Goal: Task Accomplishment & Management: Use online tool/utility

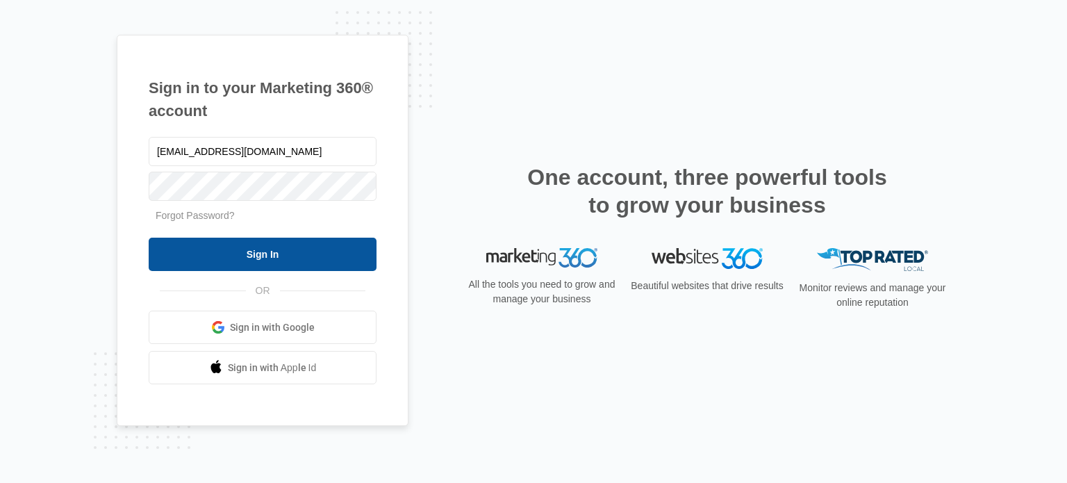
click at [266, 254] on input "Sign In" at bounding box center [263, 254] width 228 height 33
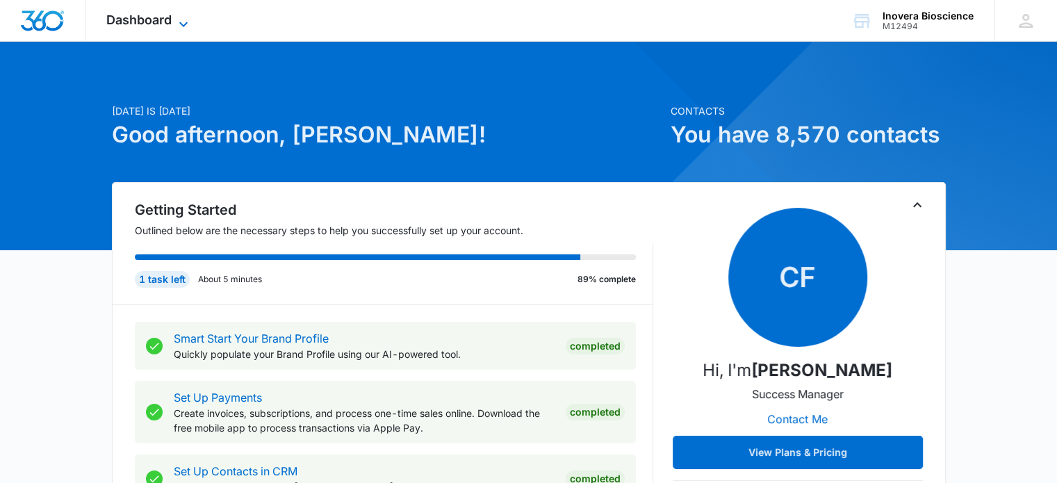
click at [186, 24] on icon at bounding box center [183, 24] width 8 height 5
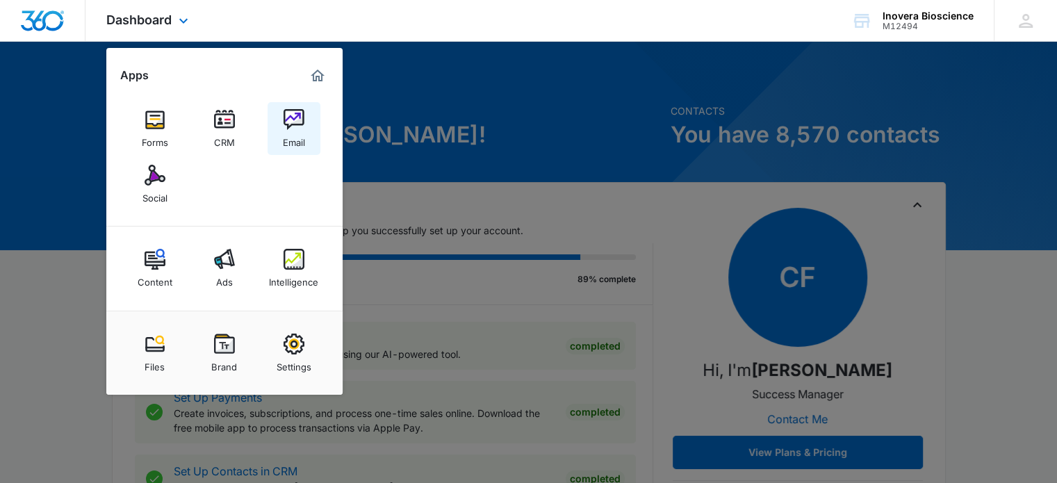
click at [283, 132] on div "Email" at bounding box center [294, 139] width 22 height 18
